Goal: Task Accomplishment & Management: Complete application form

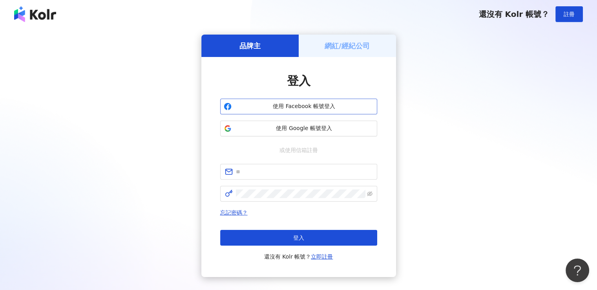
click at [316, 106] on span "使用 Facebook 帳號登入" at bounding box center [304, 106] width 139 height 8
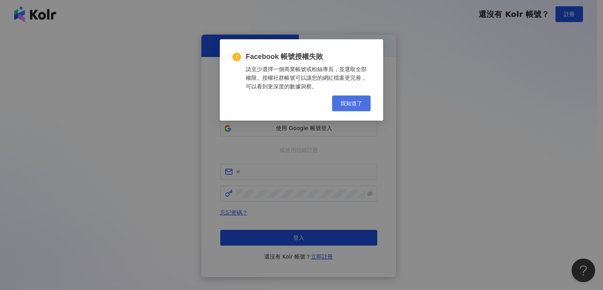
click at [347, 105] on span "我知道了" at bounding box center [351, 103] width 22 height 6
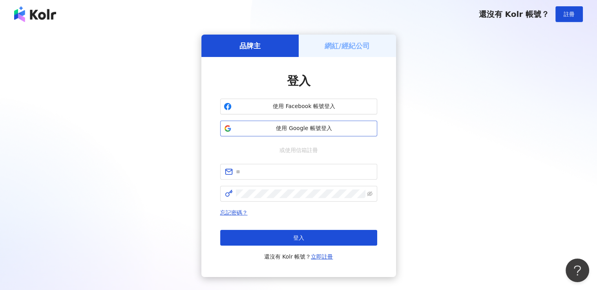
click at [303, 131] on span "使用 Google 帳號登入" at bounding box center [304, 128] width 139 height 8
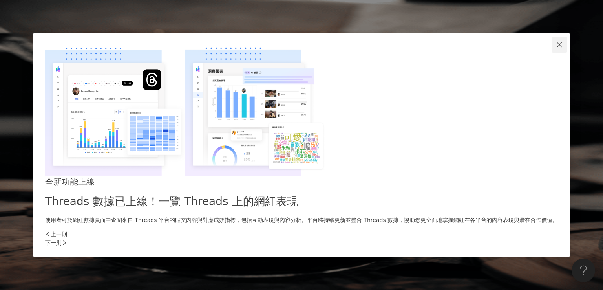
click at [551, 48] on span "Close" at bounding box center [559, 45] width 16 height 6
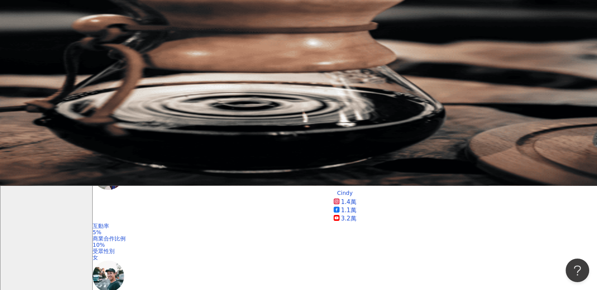
scroll to position [261, 0]
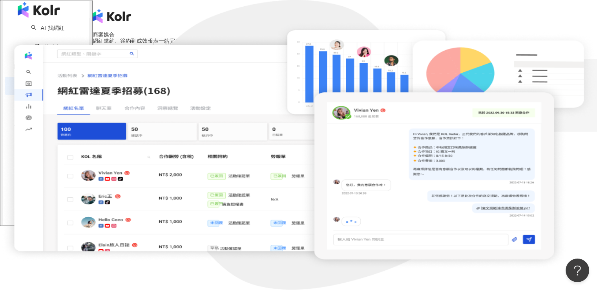
click at [132, 59] on button "申請搶先試用" at bounding box center [112, 54] width 39 height 9
